Goal: Information Seeking & Learning: Learn about a topic

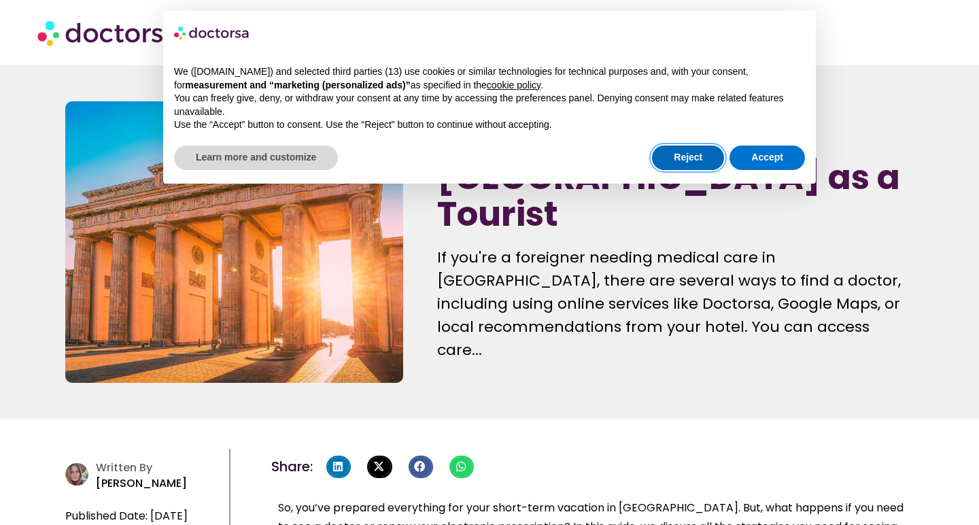
click at [686, 145] on button "Reject" at bounding box center [688, 157] width 72 height 24
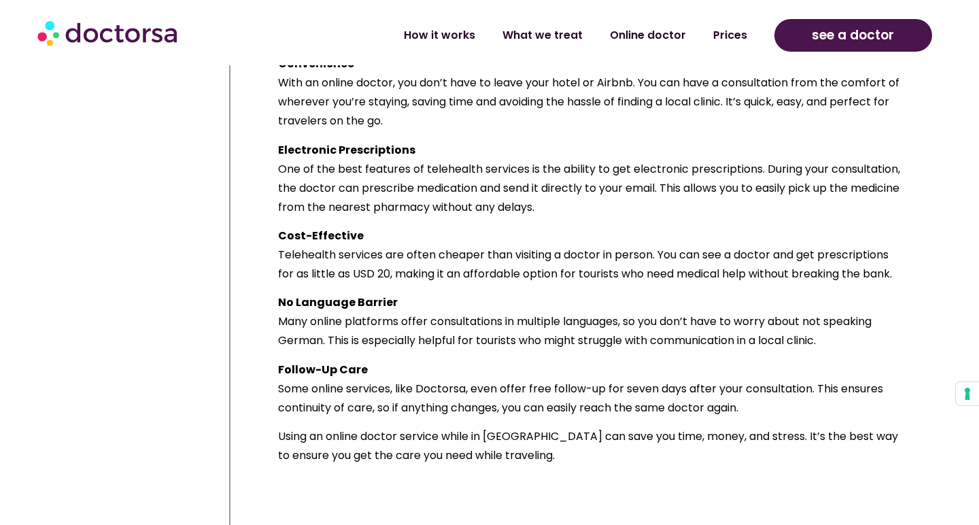
scroll to position [2541, 0]
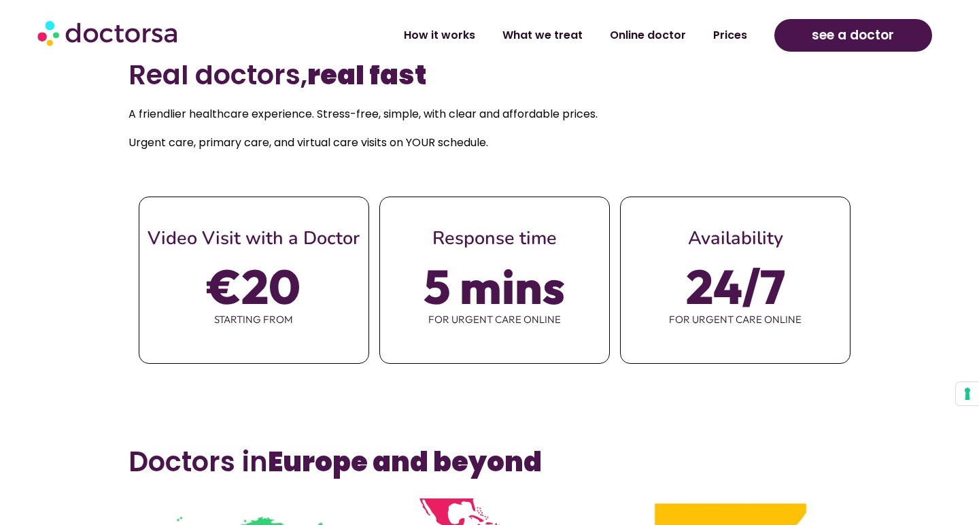
scroll to position [500, 0]
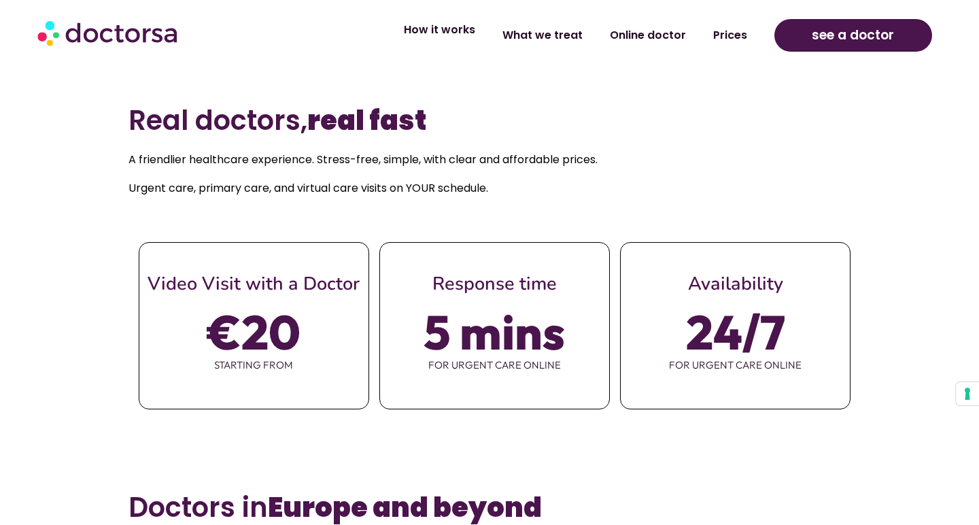
click at [455, 36] on link "How it works" at bounding box center [439, 29] width 99 height 31
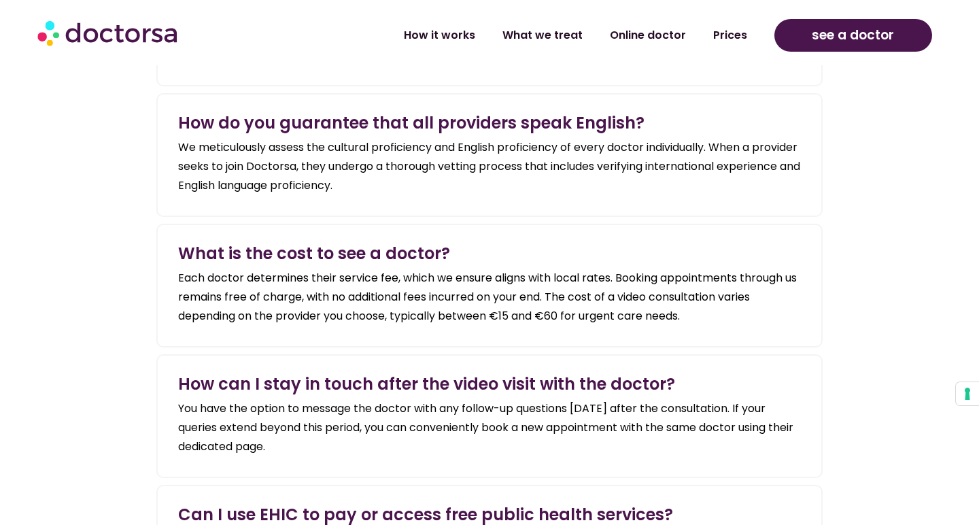
scroll to position [1872, 0]
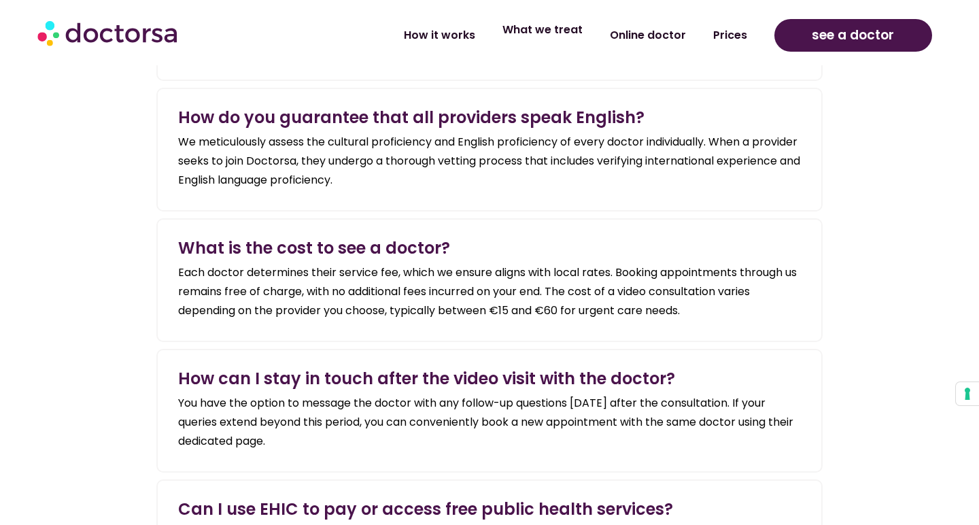
click at [553, 39] on link "What we treat" at bounding box center [542, 29] width 107 height 31
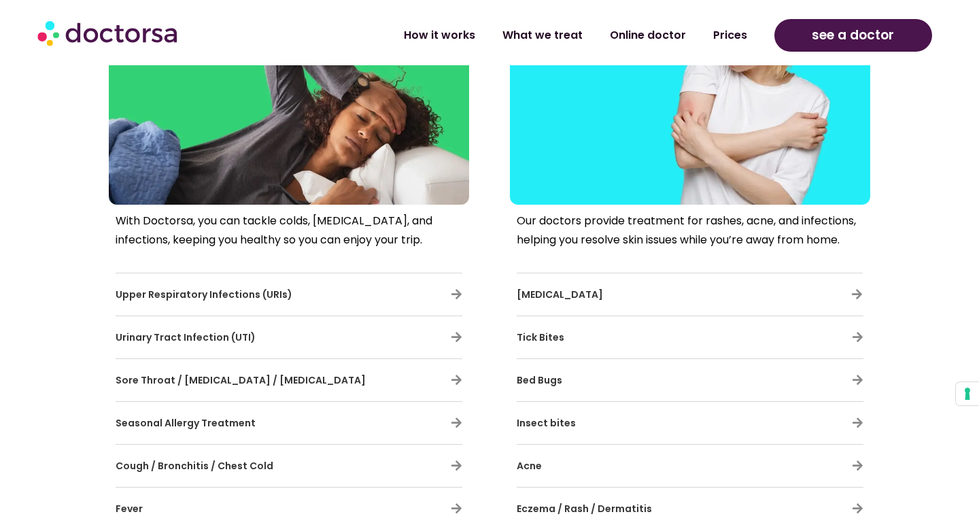
scroll to position [755, 0]
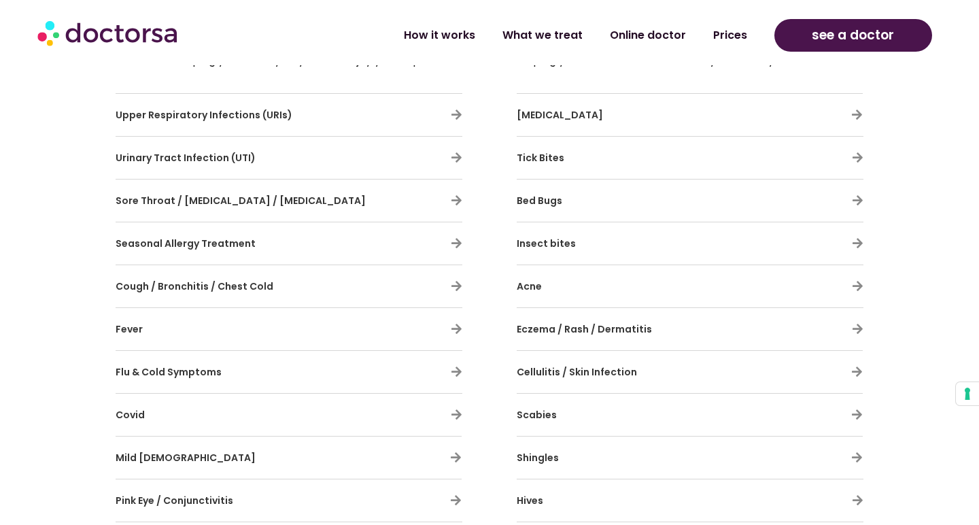
click at [423, 154] on div "Urinary Tract Infection (UTI)" at bounding box center [289, 157] width 347 height 29
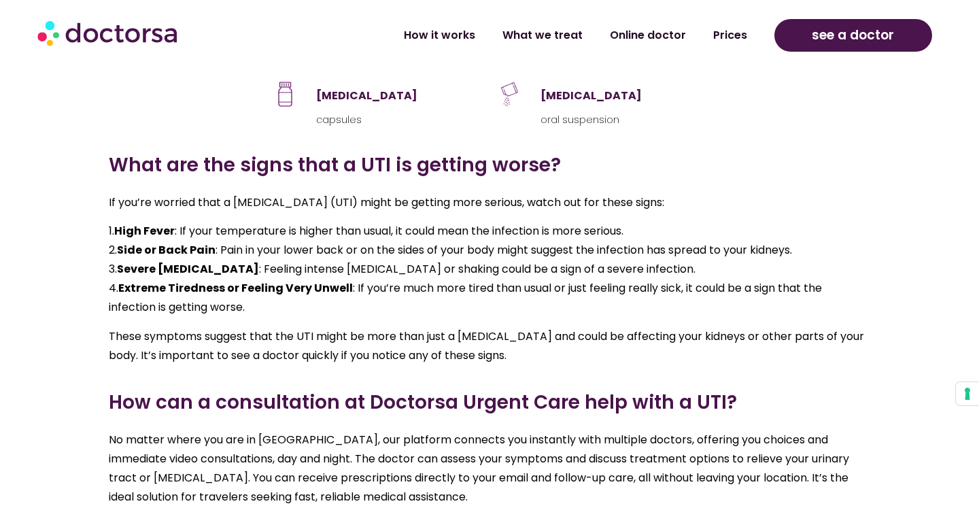
scroll to position [1853, 0]
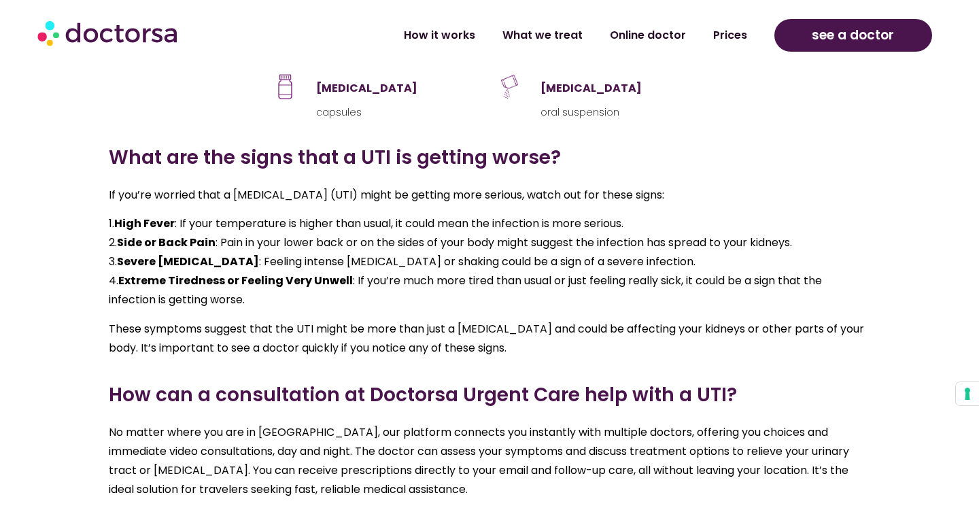
click at [423, 430] on p "No matter where you are in [GEOGRAPHIC_DATA], our platform connects you instant…" at bounding box center [489, 461] width 761 height 76
click at [423, 430] on p "No matter where you are in Europe, our platform connects you instantly with mul…" at bounding box center [489, 461] width 761 height 76
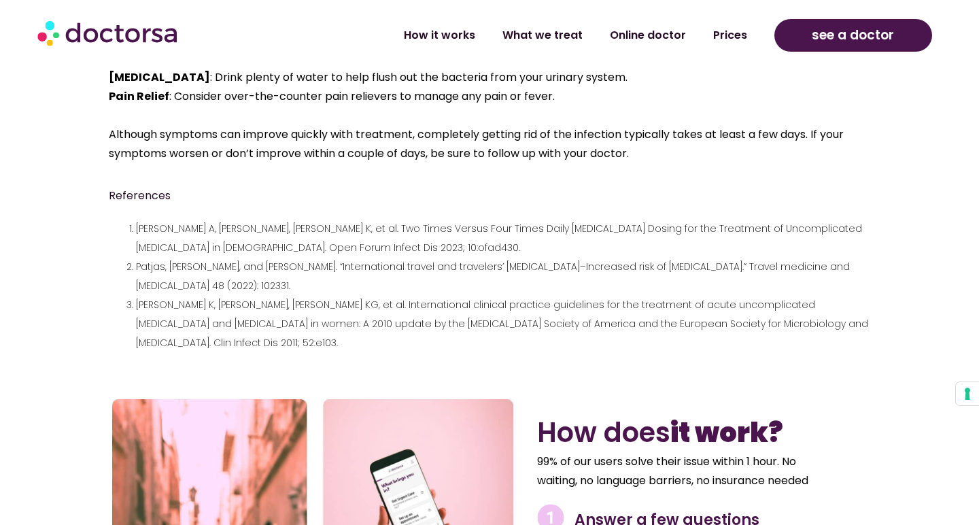
scroll to position [1495, 0]
